Goal: Check status: Check status

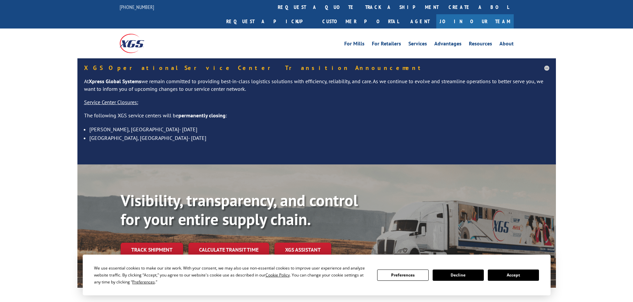
click at [505, 277] on button "Accept" at bounding box center [512, 275] width 51 height 11
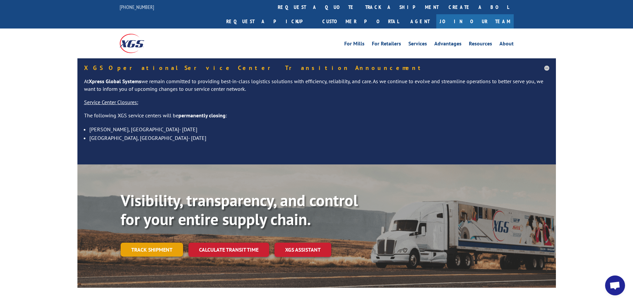
click at [141, 243] on link "Track shipment" at bounding box center [152, 250] width 62 height 14
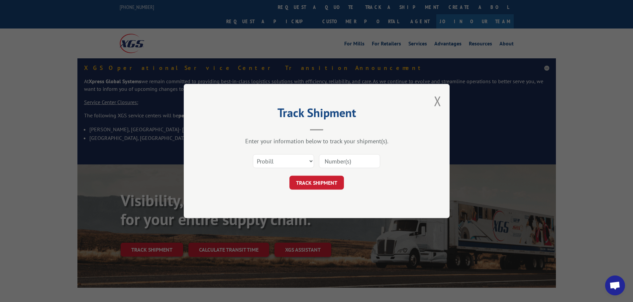
click at [338, 165] on input at bounding box center [349, 161] width 61 height 14
paste input "17467554"
type input "17467554"
click button "TRACK SHIPMENT" at bounding box center [316, 183] width 54 height 14
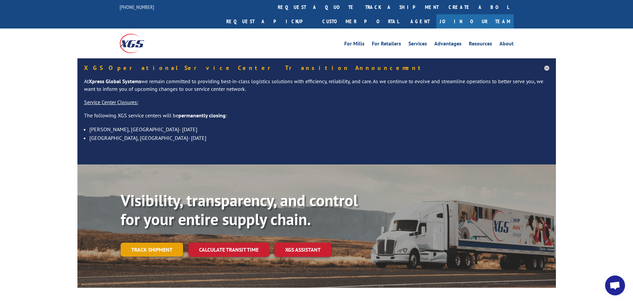
click at [142, 243] on link "Track shipment" at bounding box center [152, 250] width 62 height 14
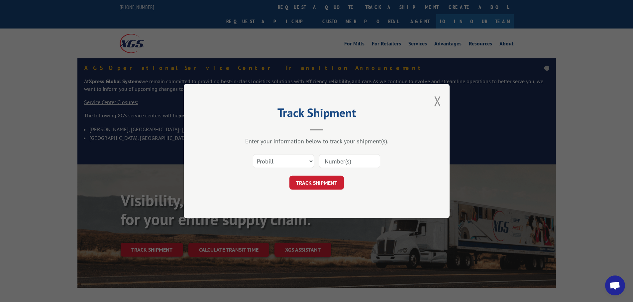
click at [345, 161] on input at bounding box center [349, 161] width 61 height 14
paste input "17227752"
type input "17227752"
click button "TRACK SHIPMENT" at bounding box center [316, 183] width 54 height 14
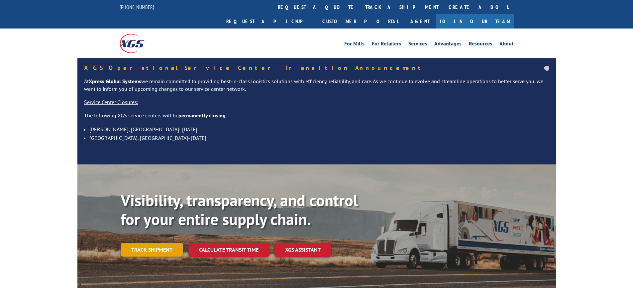
click at [149, 243] on link "Track shipment" at bounding box center [152, 250] width 62 height 14
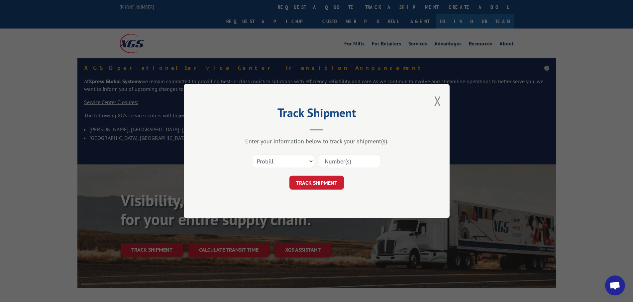
click at [365, 163] on input at bounding box center [349, 161] width 61 height 14
paste input "348343070"
type input "348343070"
click at [319, 179] on button "TRACK SHIPMENT" at bounding box center [316, 183] width 54 height 14
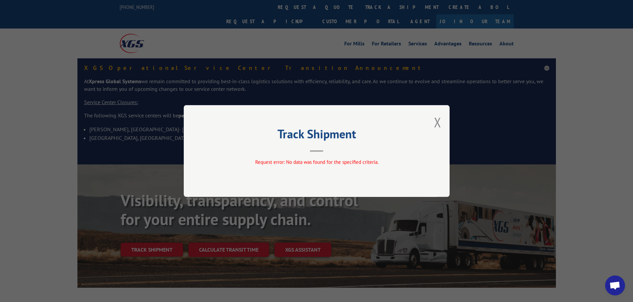
click at [439, 124] on button "Close modal" at bounding box center [437, 123] width 7 height 18
